Goal: Find specific page/section: Find specific page/section

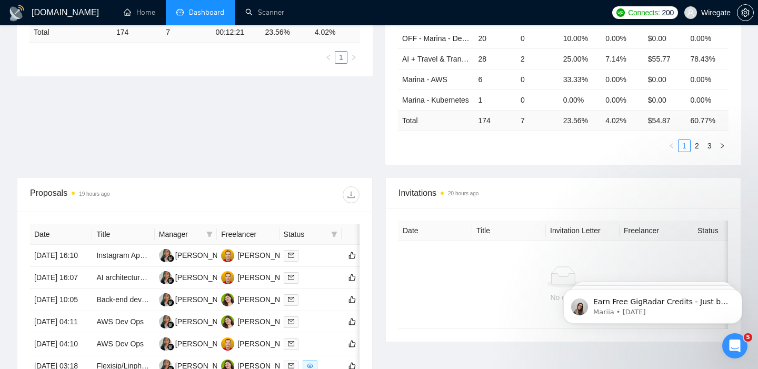
scroll to position [227, 0]
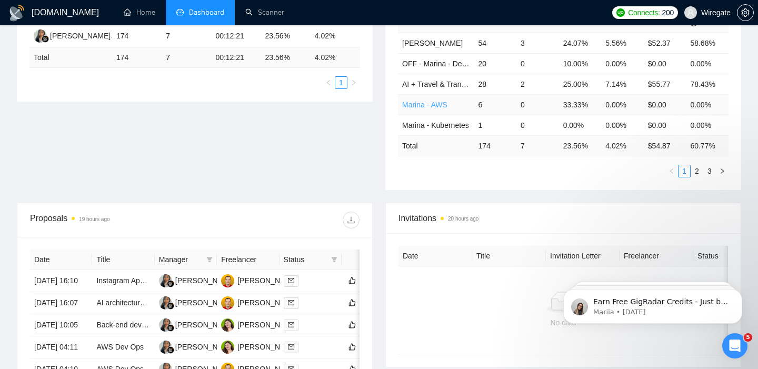
click at [415, 102] on link "Marina - AWS" at bounding box center [424, 105] width 45 height 8
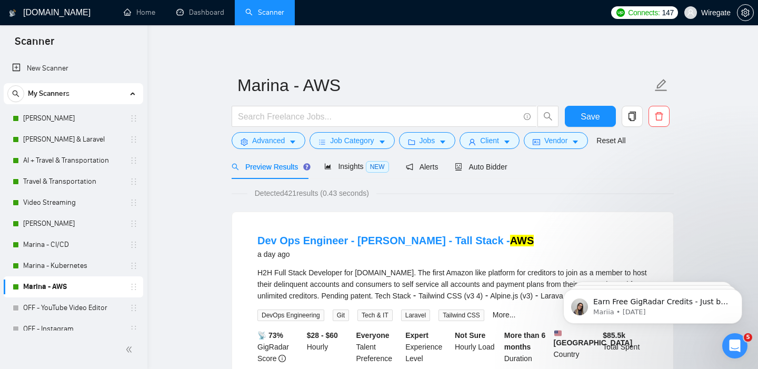
drag, startPoint x: 55, startPoint y: 223, endPoint x: 725, endPoint y: 195, distance: 671.3
click at [55, 223] on link "[PERSON_NAME]" at bounding box center [73, 223] width 100 height 21
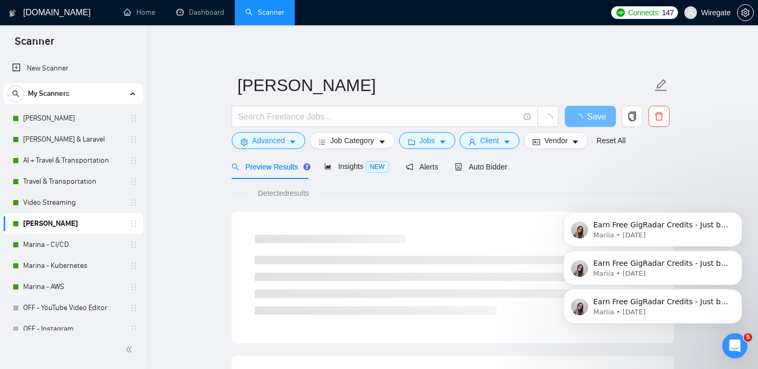
drag, startPoint x: 741, startPoint y: 290, endPoint x: 741, endPoint y: 255, distance: 34.7
click at [741, 290] on icon "Dismiss notification" at bounding box center [739, 292] width 5 height 5
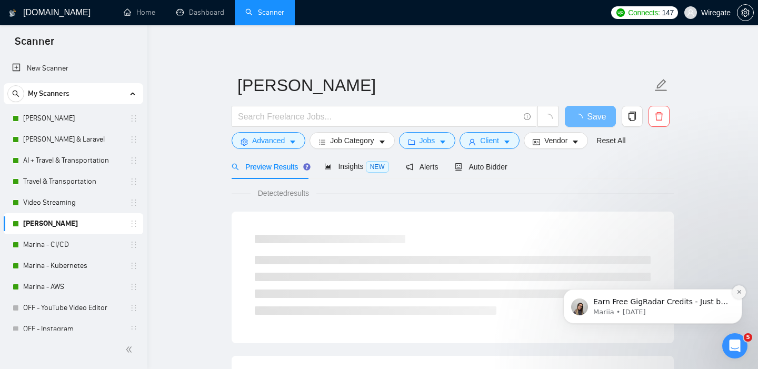
click at [741, 290] on icon "Dismiss notification" at bounding box center [740, 292] width 6 height 6
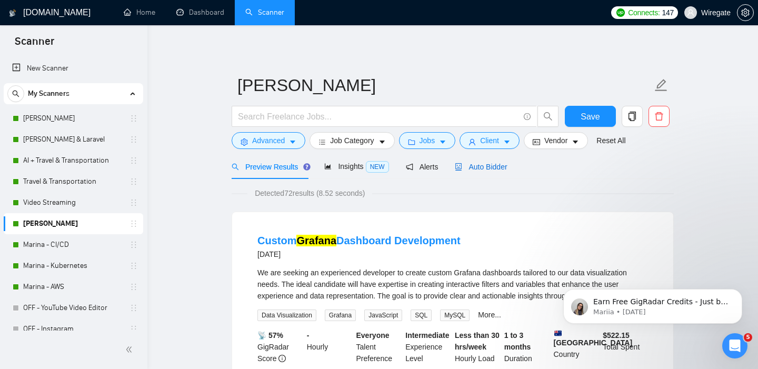
click at [462, 164] on icon "robot" at bounding box center [458, 166] width 7 height 7
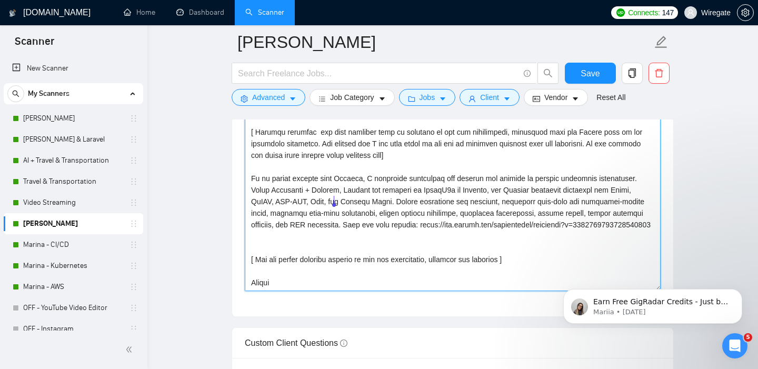
scroll to position [1307, 0]
drag, startPoint x: 250, startPoint y: 171, endPoint x: 520, endPoint y: 283, distance: 291.9
click at [520, 284] on textarea "Cover letter template:" at bounding box center [453, 173] width 416 height 237
